Goal: Information Seeking & Learning: Learn about a topic

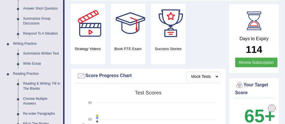
scroll to position [90, 0]
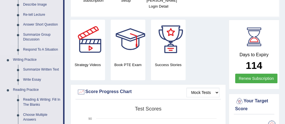
click at [39, 36] on link "Summarize Group Discussion" at bounding box center [42, 37] width 43 height 15
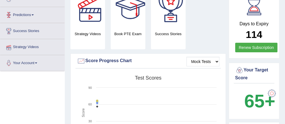
scroll to position [169, 0]
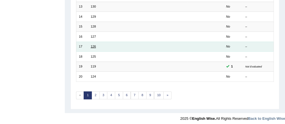
click at [91, 45] on link "126" at bounding box center [93, 46] width 5 height 3
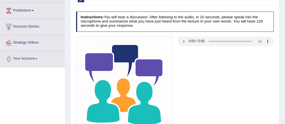
scroll to position [90, 0]
